Goal: Information Seeking & Learning: Check status

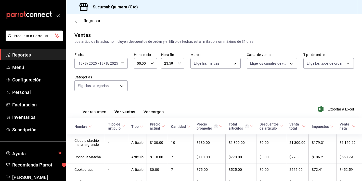
scroll to position [61, 0]
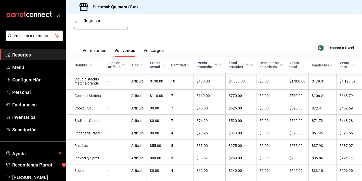
click at [38, 22] on div "mailbox folders" at bounding box center [33, 15] width 66 height 31
click at [38, 18] on icon "mailbox folders" at bounding box center [29, 15] width 46 height 8
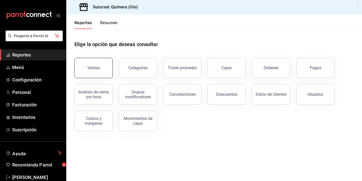
click at [92, 61] on button "Ventas" at bounding box center [93, 68] width 38 height 20
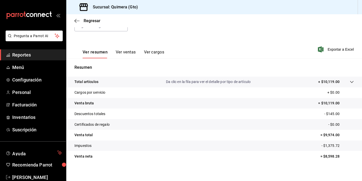
scroll to position [63, 0]
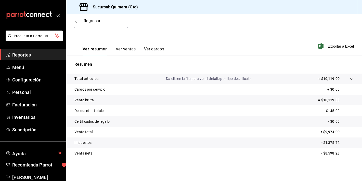
click at [121, 49] on button "Ver ventas" at bounding box center [126, 51] width 20 height 9
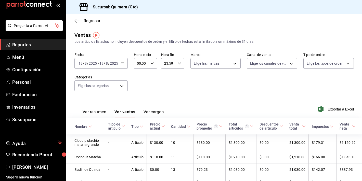
click at [38, 9] on div "mailbox folders" at bounding box center [33, 5] width 66 height 31
click at [38, 8] on icon "mailbox folders" at bounding box center [29, 5] width 46 height 8
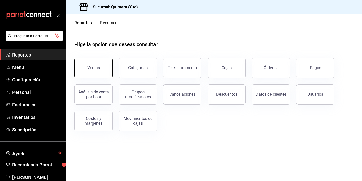
click at [89, 65] on button "Ventas" at bounding box center [93, 68] width 38 height 20
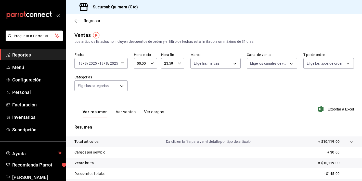
click at [22, 12] on icon "mailbox folders" at bounding box center [29, 15] width 46 height 8
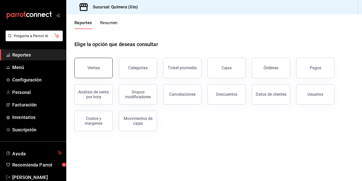
click at [98, 66] on button "Ventas" at bounding box center [93, 68] width 38 height 20
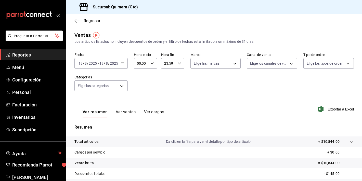
click at [122, 123] on div "Resumen Total artículos Da clic en la fila para ver el detalle por tipo de artí…" at bounding box center [214, 173] width 296 height 110
click at [126, 114] on button "Ver ventas" at bounding box center [126, 114] width 20 height 9
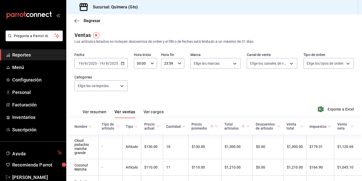
click at [39, 18] on icon "mailbox folders" at bounding box center [29, 15] width 46 height 8
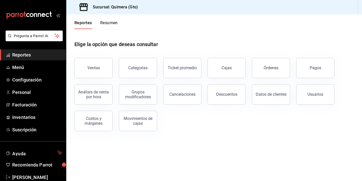
click at [98, 78] on div "Ventas" at bounding box center [90, 65] width 44 height 27
click at [101, 69] on button "Ventas" at bounding box center [93, 68] width 38 height 20
